Goal: Book appointment/travel/reservation

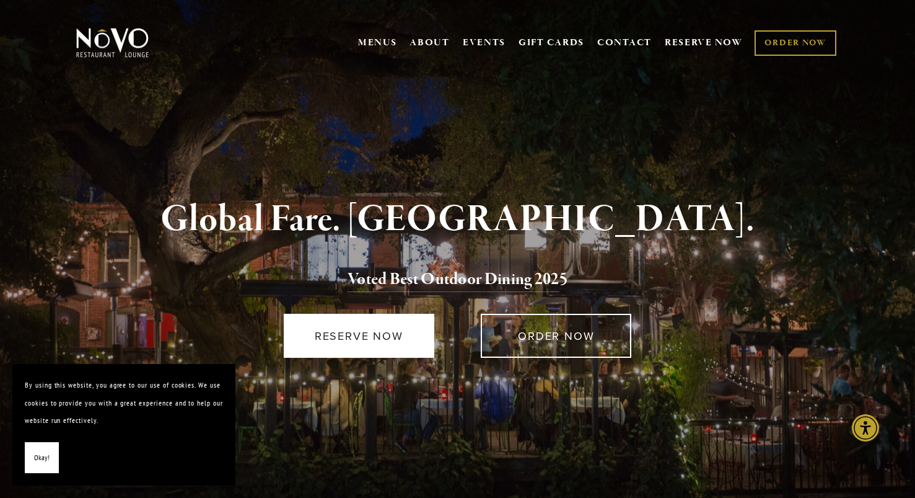
click at [380, 346] on link "RESERVE NOW" at bounding box center [359, 336] width 151 height 44
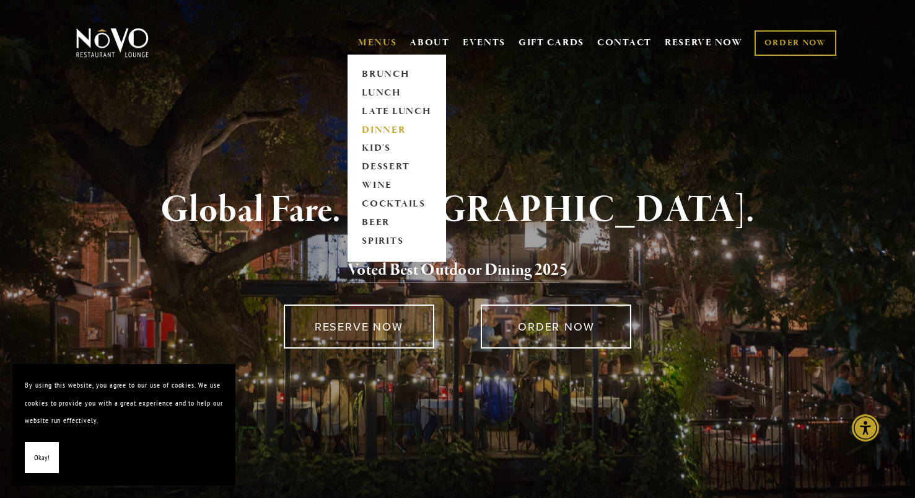
click at [382, 129] on link "DINNER" at bounding box center [396, 130] width 77 height 19
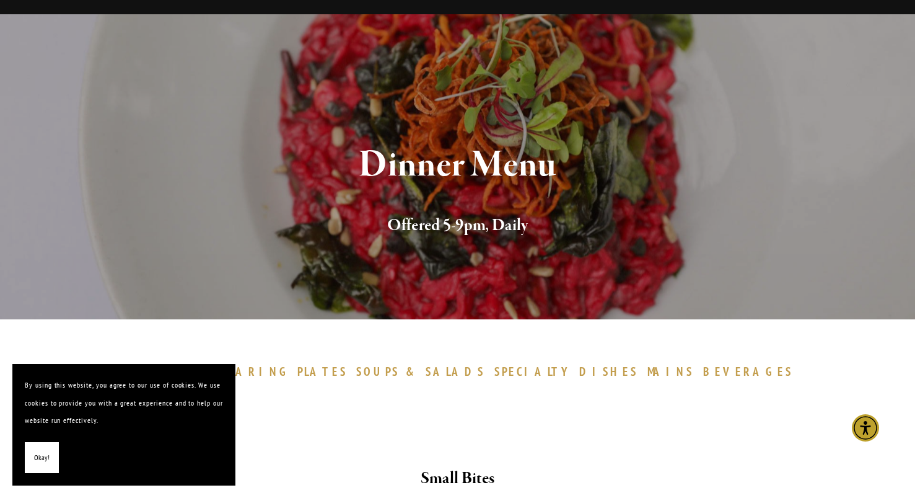
scroll to position [51, 0]
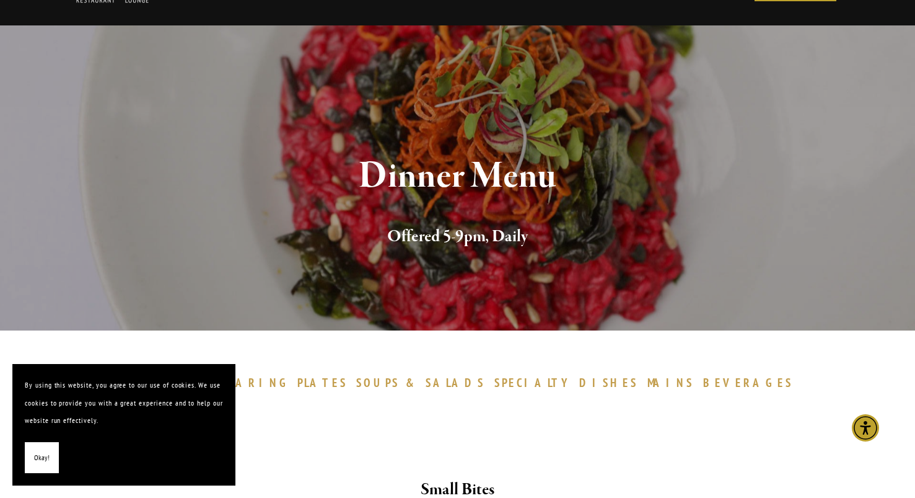
click at [41, 462] on span "Okay!" at bounding box center [41, 458] width 15 height 18
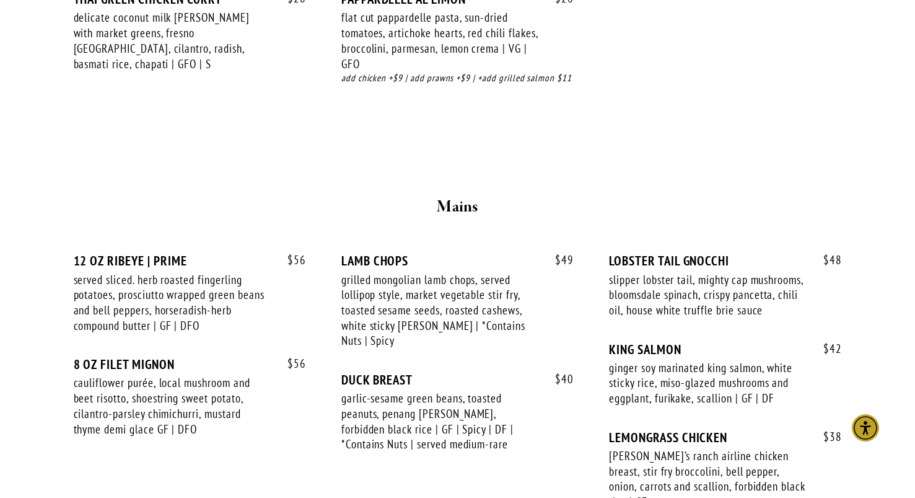
scroll to position [1932, 0]
